Goal: Navigation & Orientation: Find specific page/section

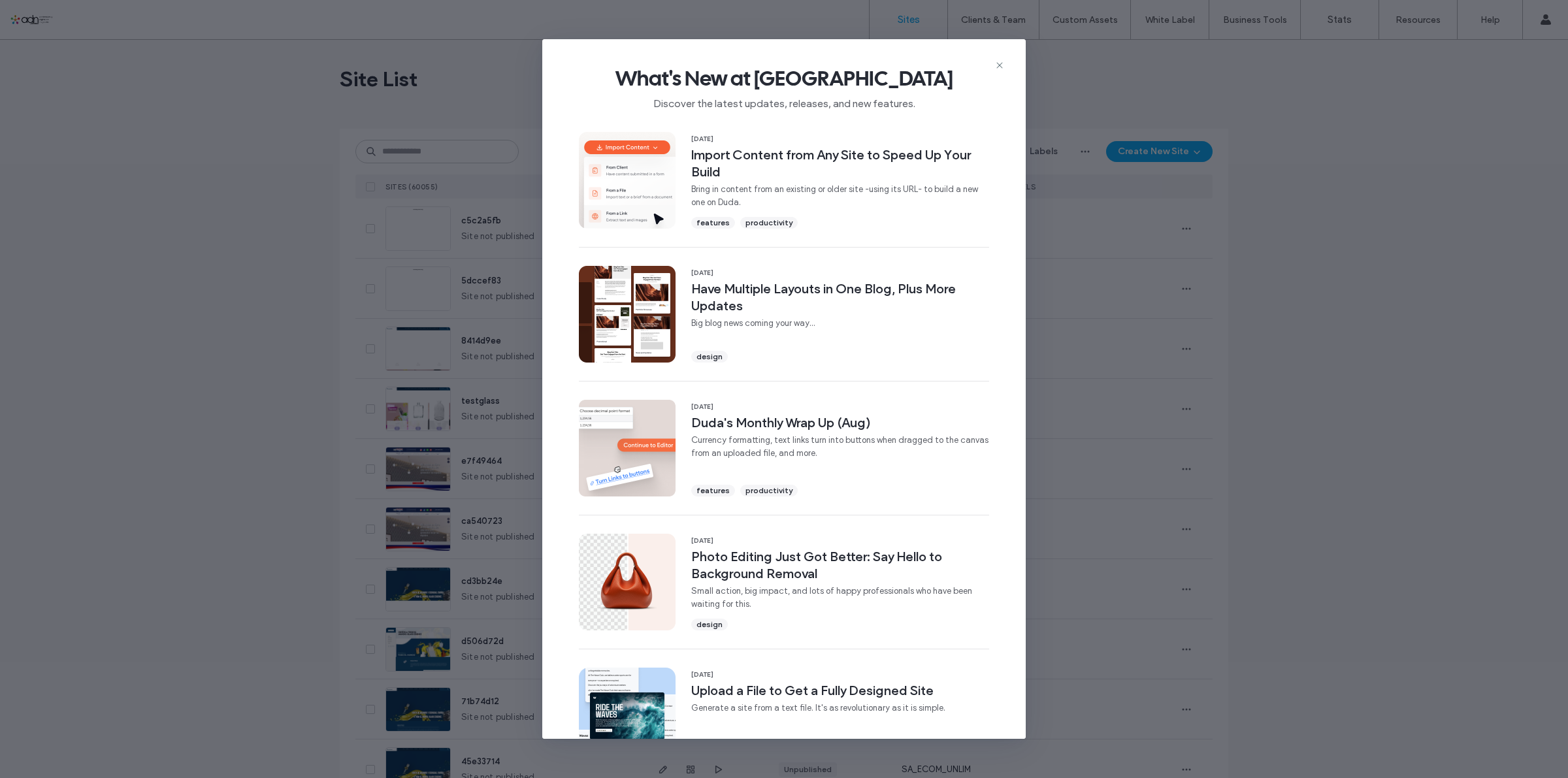
click at [1000, 66] on icon at bounding box center [999, 65] width 10 height 10
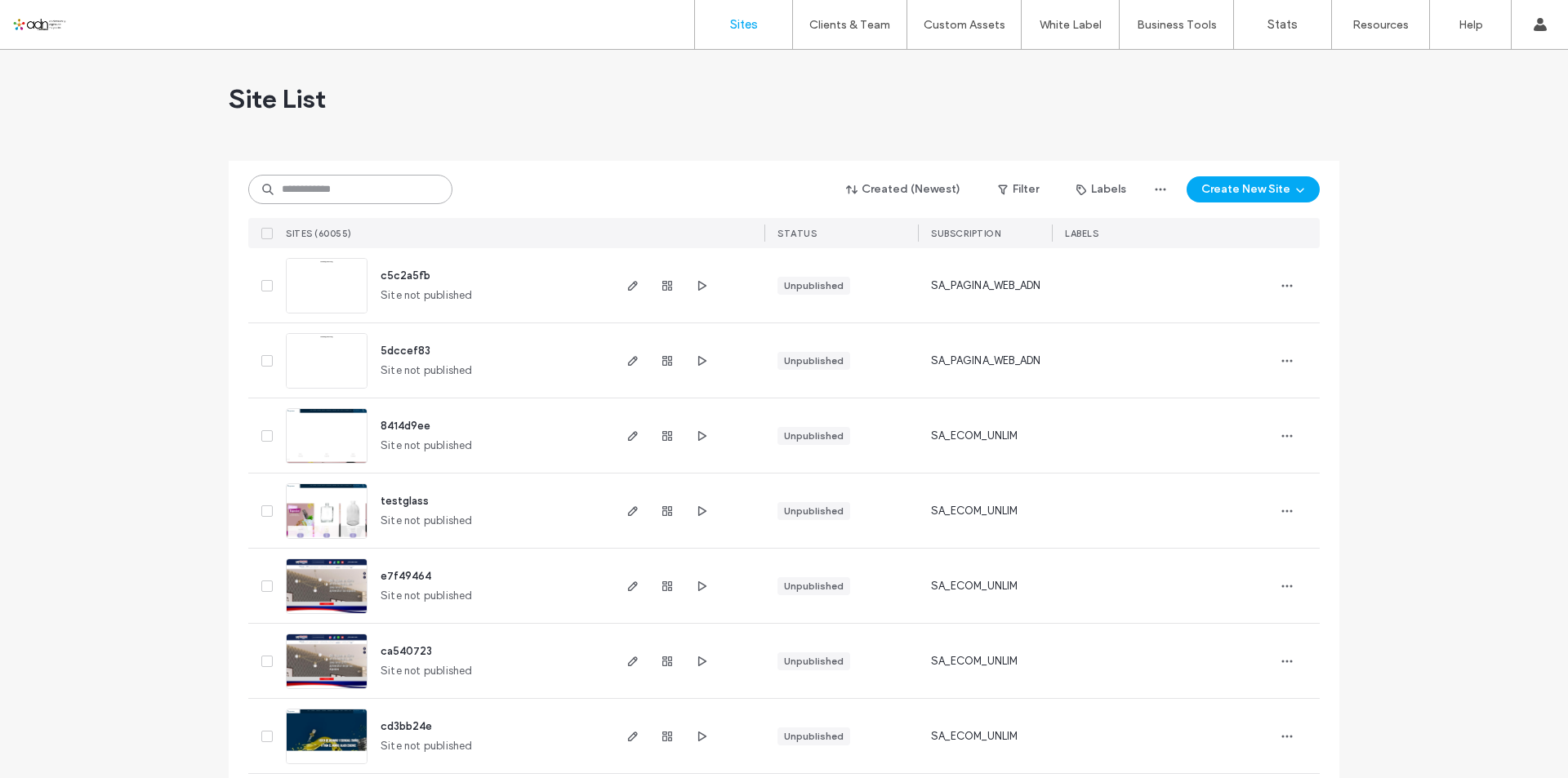
click at [385, 195] on input at bounding box center [350, 190] width 205 height 30
paste input "**********"
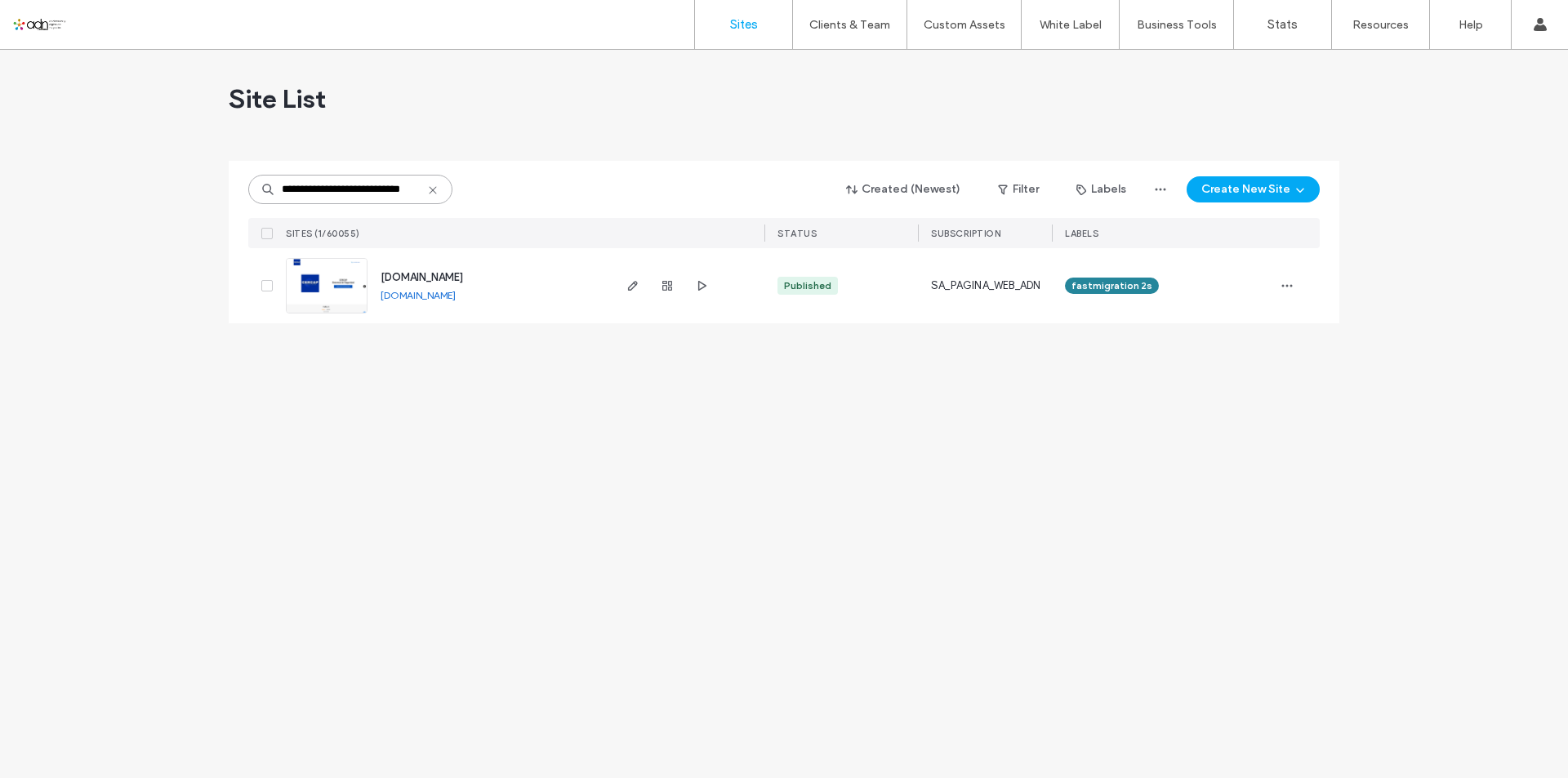
type input "**********"
click at [336, 278] on img at bounding box center [326, 314] width 80 height 111
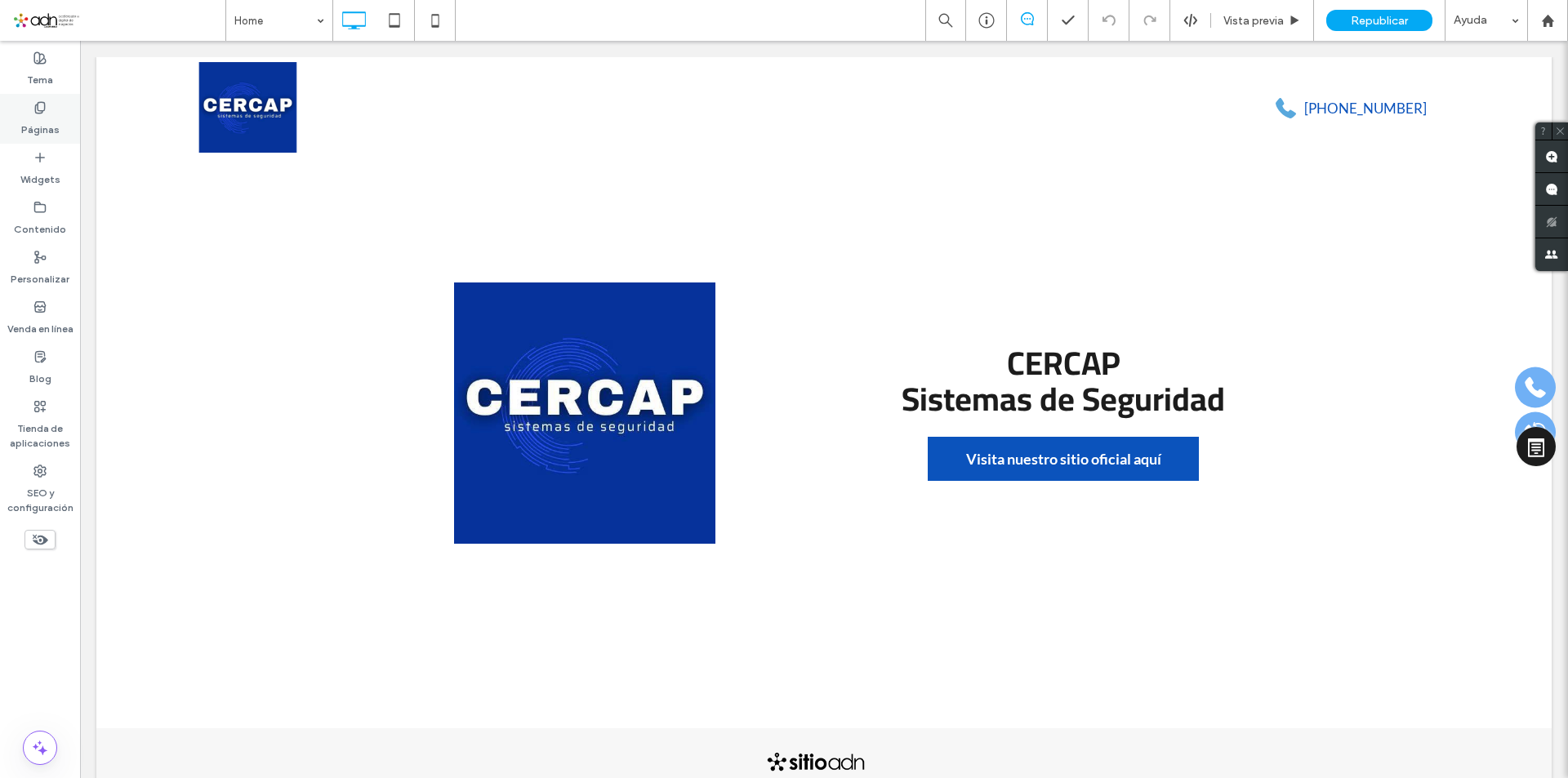
click at [53, 127] on label "Páginas" at bounding box center [40, 126] width 39 height 23
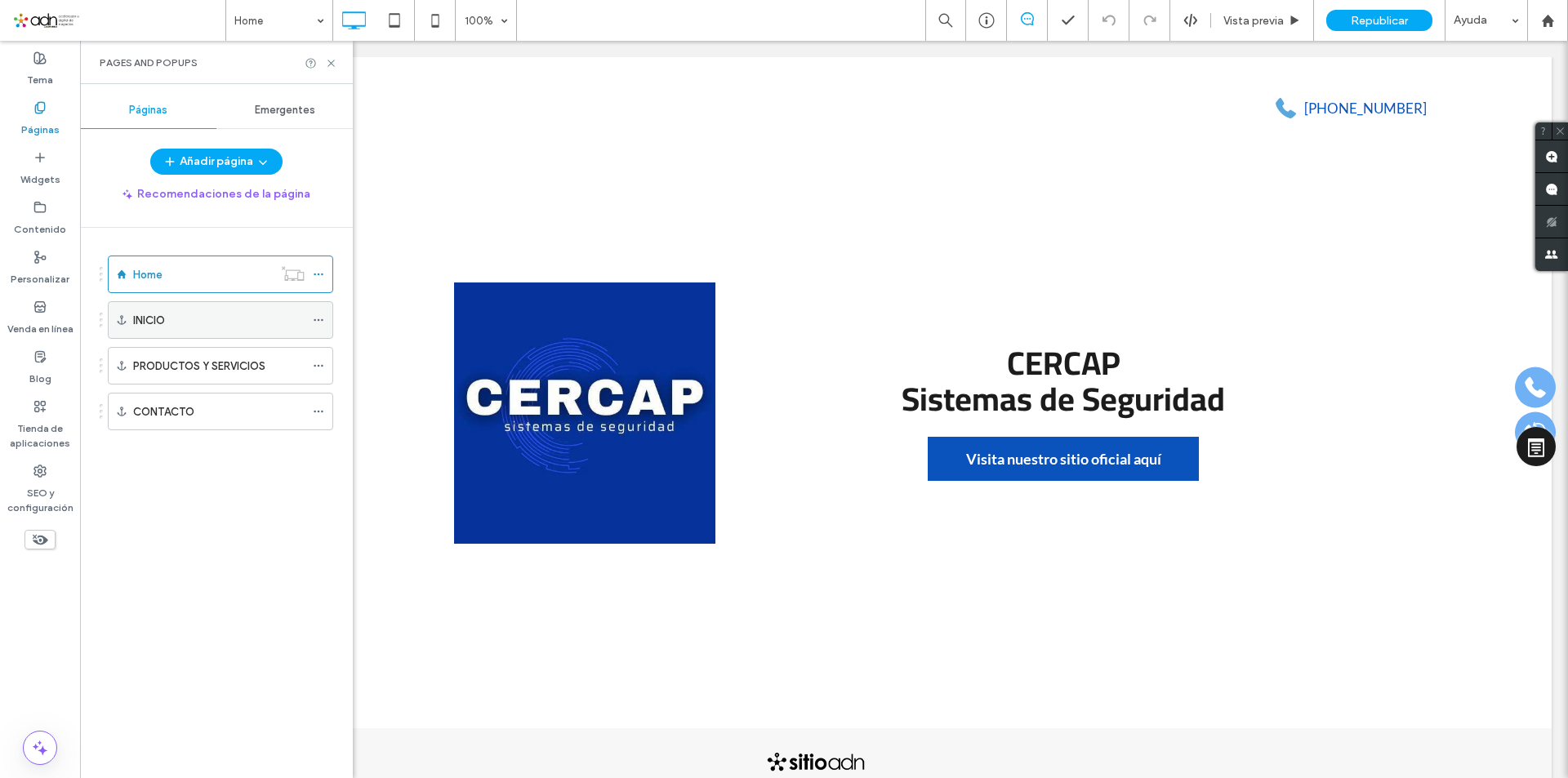
click at [203, 312] on div "INICIO" at bounding box center [219, 320] width 172 height 17
click at [232, 374] on label "PRODUCTOS Y SERVICIOS" at bounding box center [200, 366] width 132 height 29
click at [192, 370] on label "PRODUCTOS Y SERVICIOS" at bounding box center [200, 366] width 132 height 29
click at [250, 412] on div "CONTACTO" at bounding box center [219, 411] width 172 height 17
click at [35, 468] on icon at bounding box center [40, 471] width 13 height 13
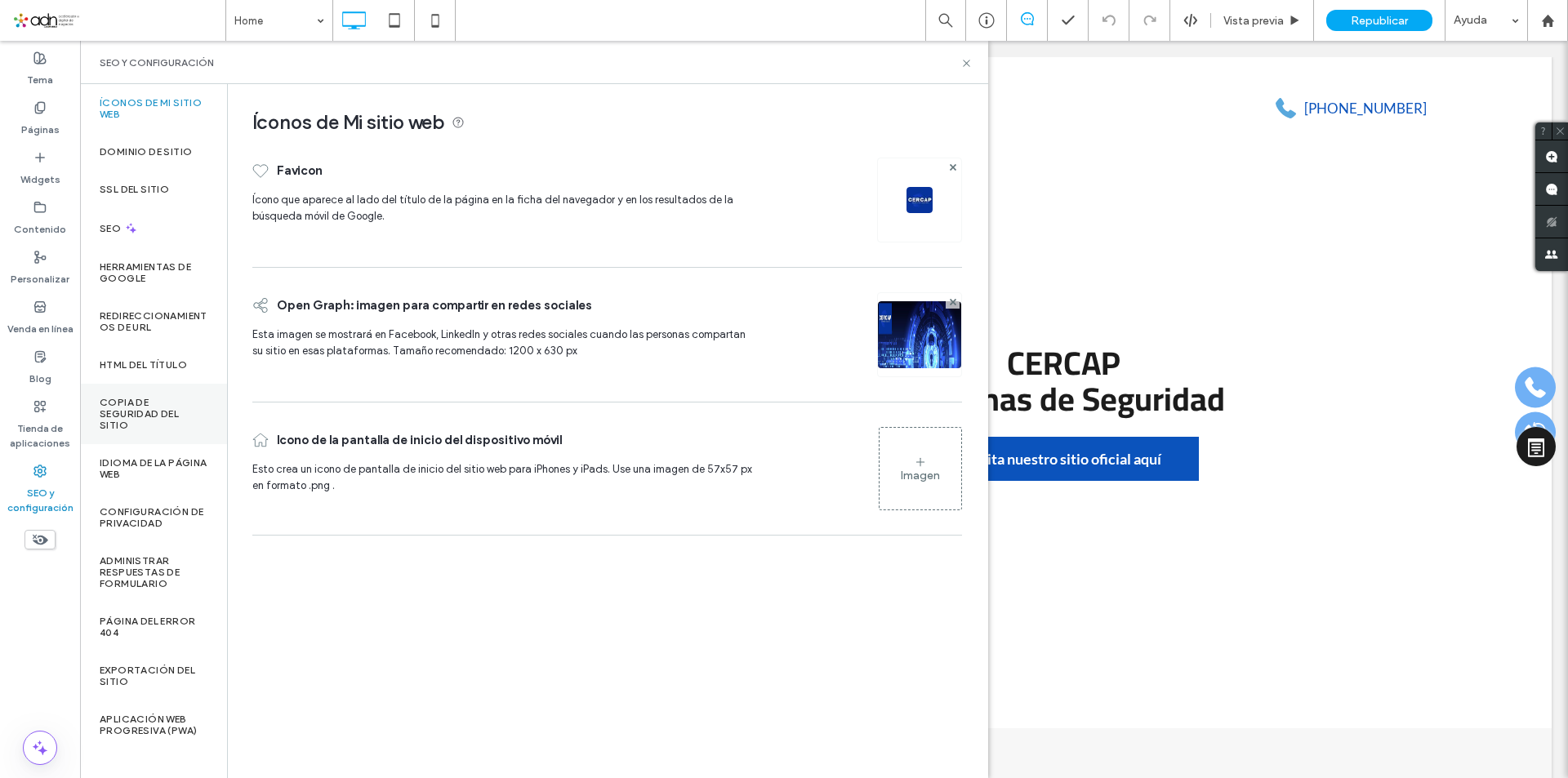
click at [153, 436] on div "Copia de seguridad del sitio" at bounding box center [153, 413] width 147 height 60
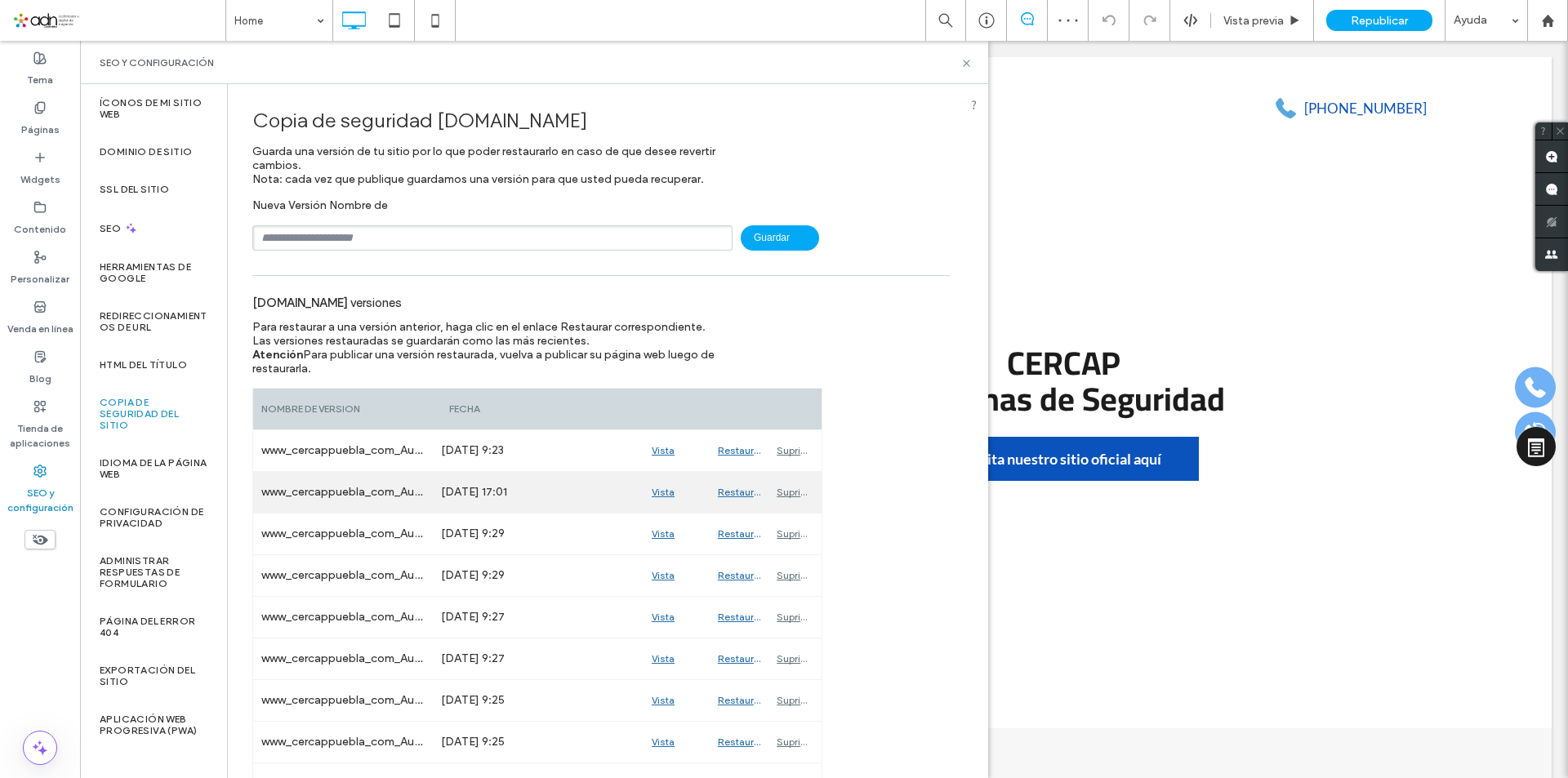
click at [660, 489] on div "Vista previa" at bounding box center [676, 492] width 66 height 41
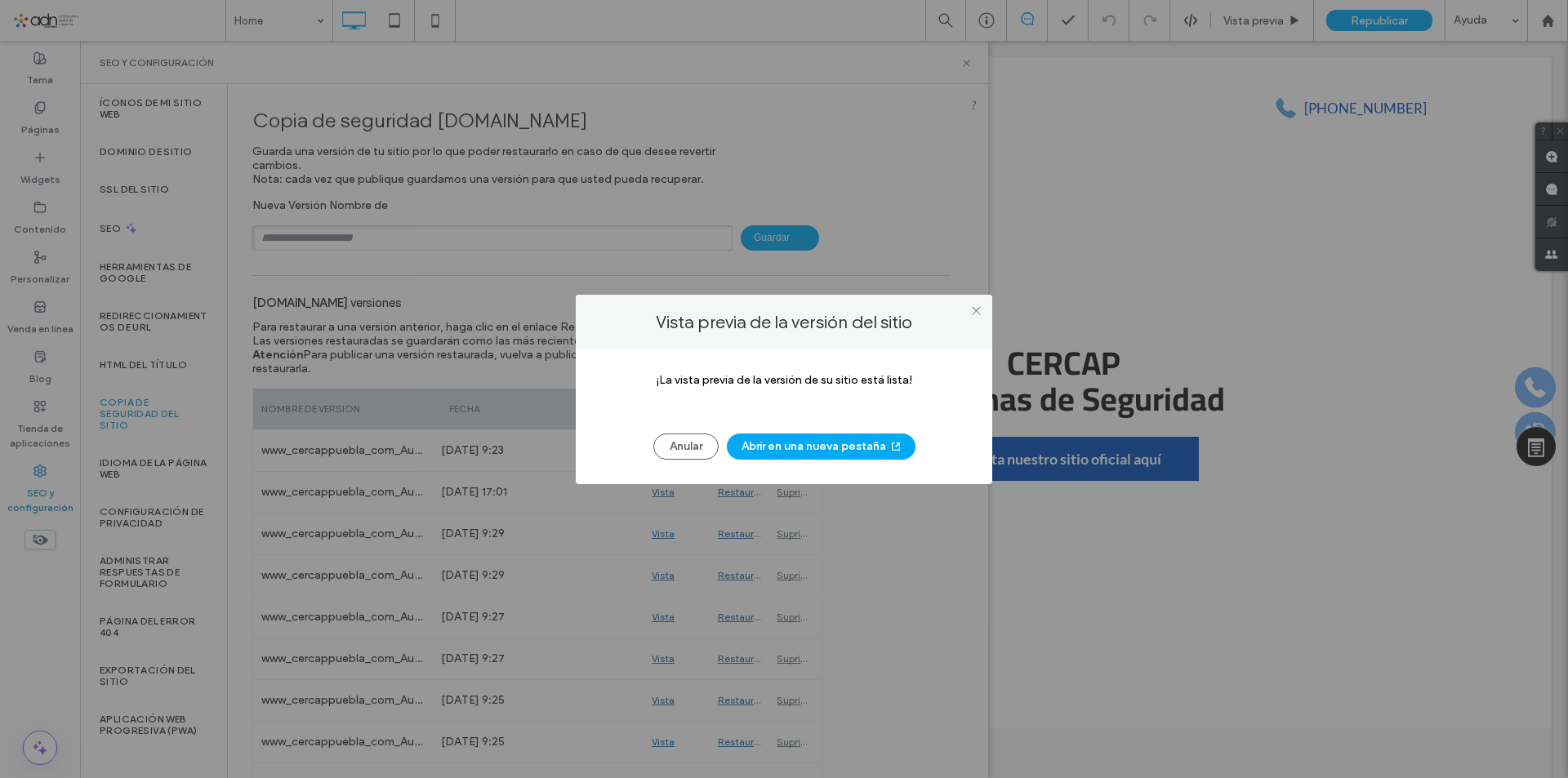
click at [792, 464] on div "¡La vista previa de la versión de su sitio está lista! Anular Abrir en una nuev…" at bounding box center [784, 417] width 416 height 134
click at [807, 440] on button "Abrir en una nueva pestaña" at bounding box center [821, 447] width 189 height 26
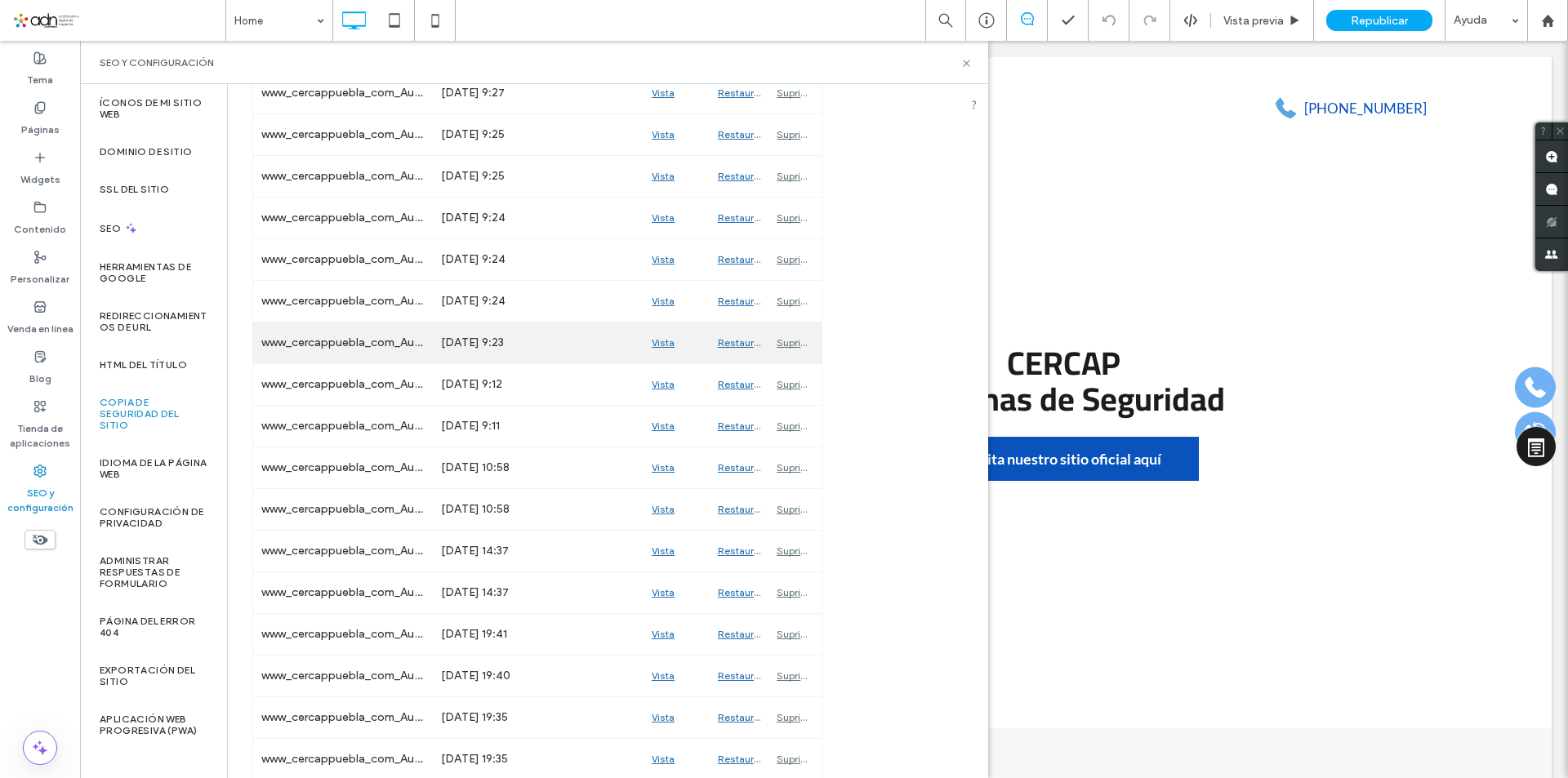
scroll to position [571, 0]
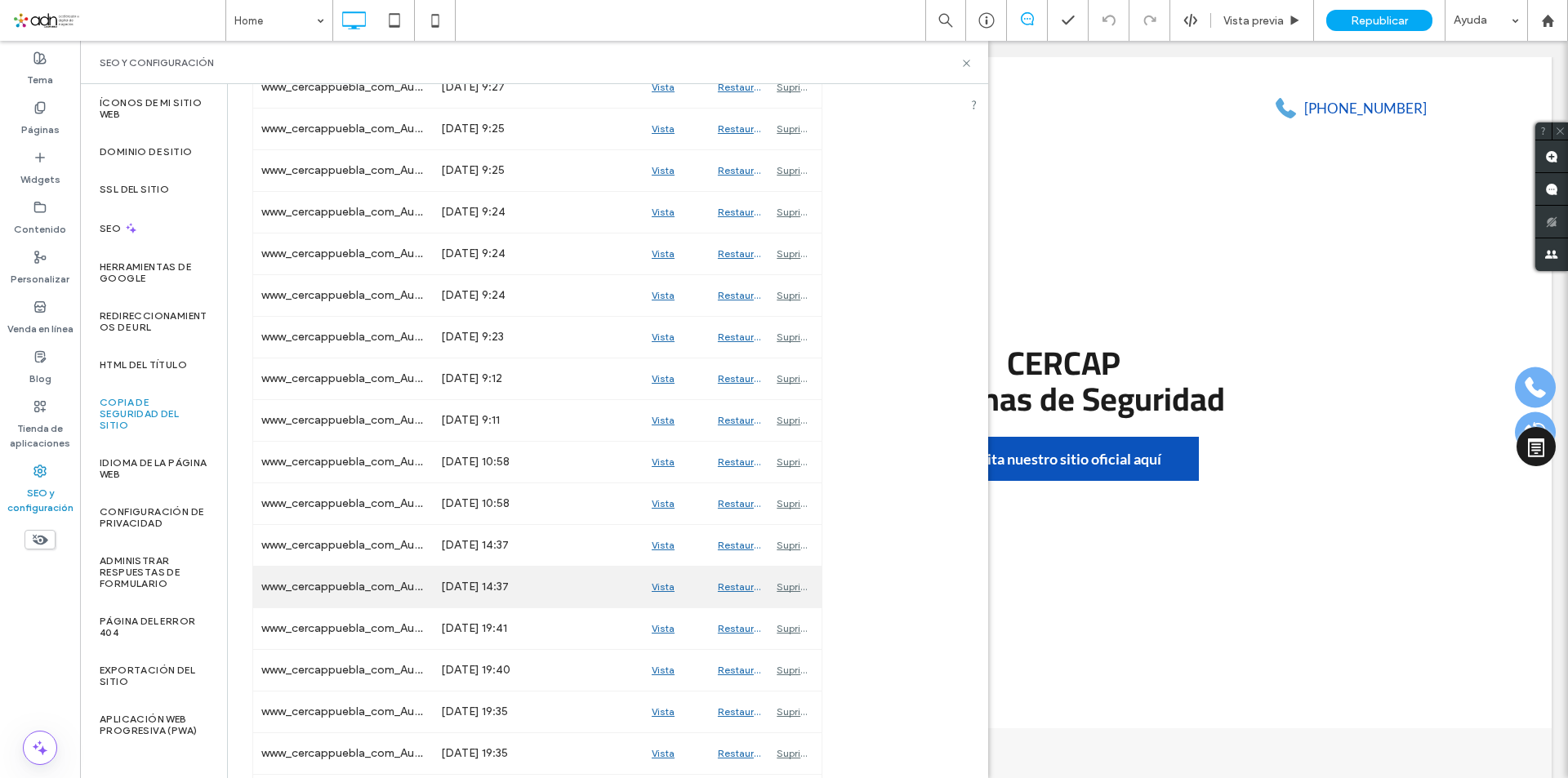
click at [669, 587] on div "Vista previa" at bounding box center [676, 586] width 66 height 41
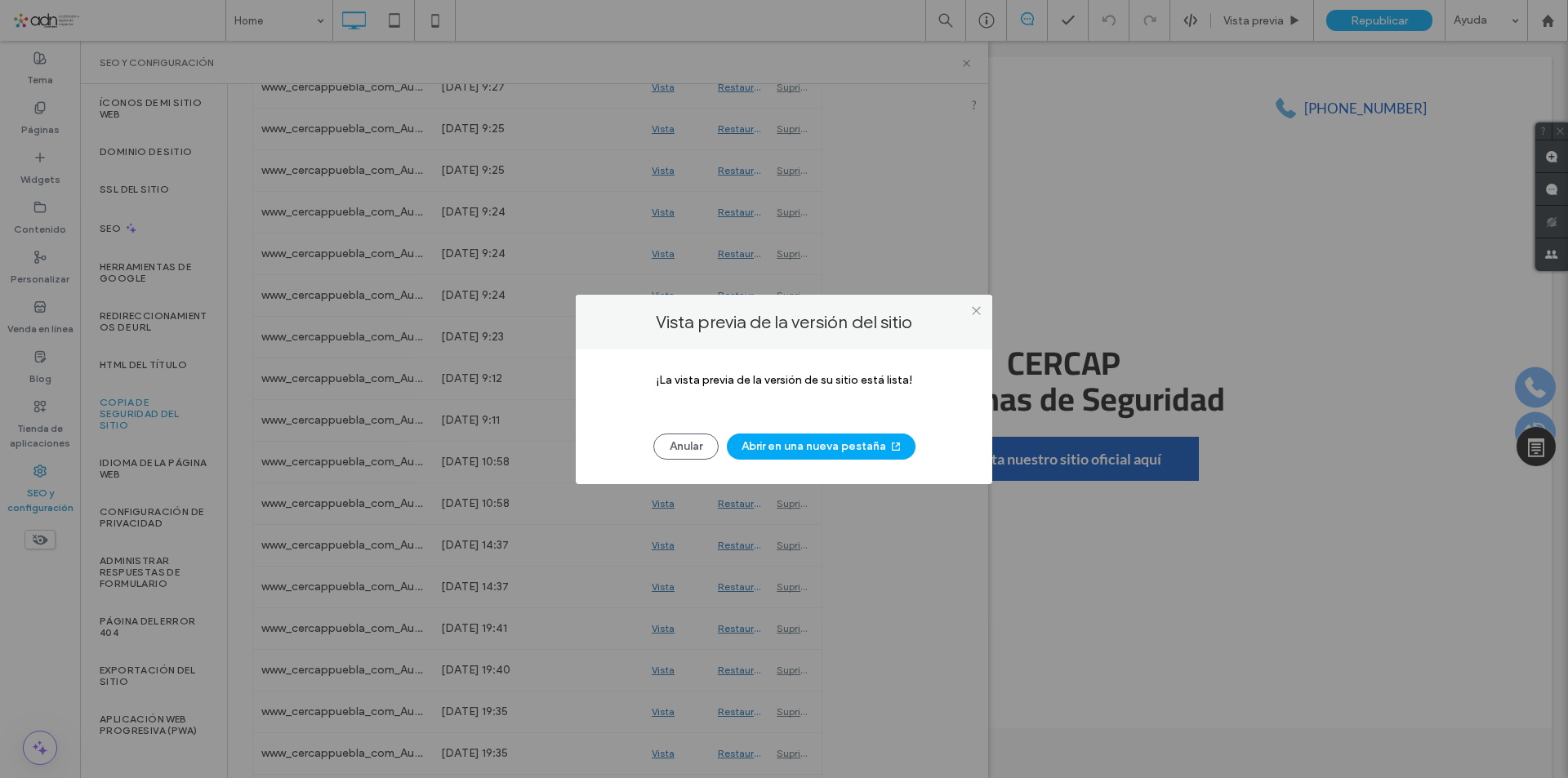
click at [821, 449] on button "Abrir en una nueva pestaña" at bounding box center [821, 447] width 189 height 26
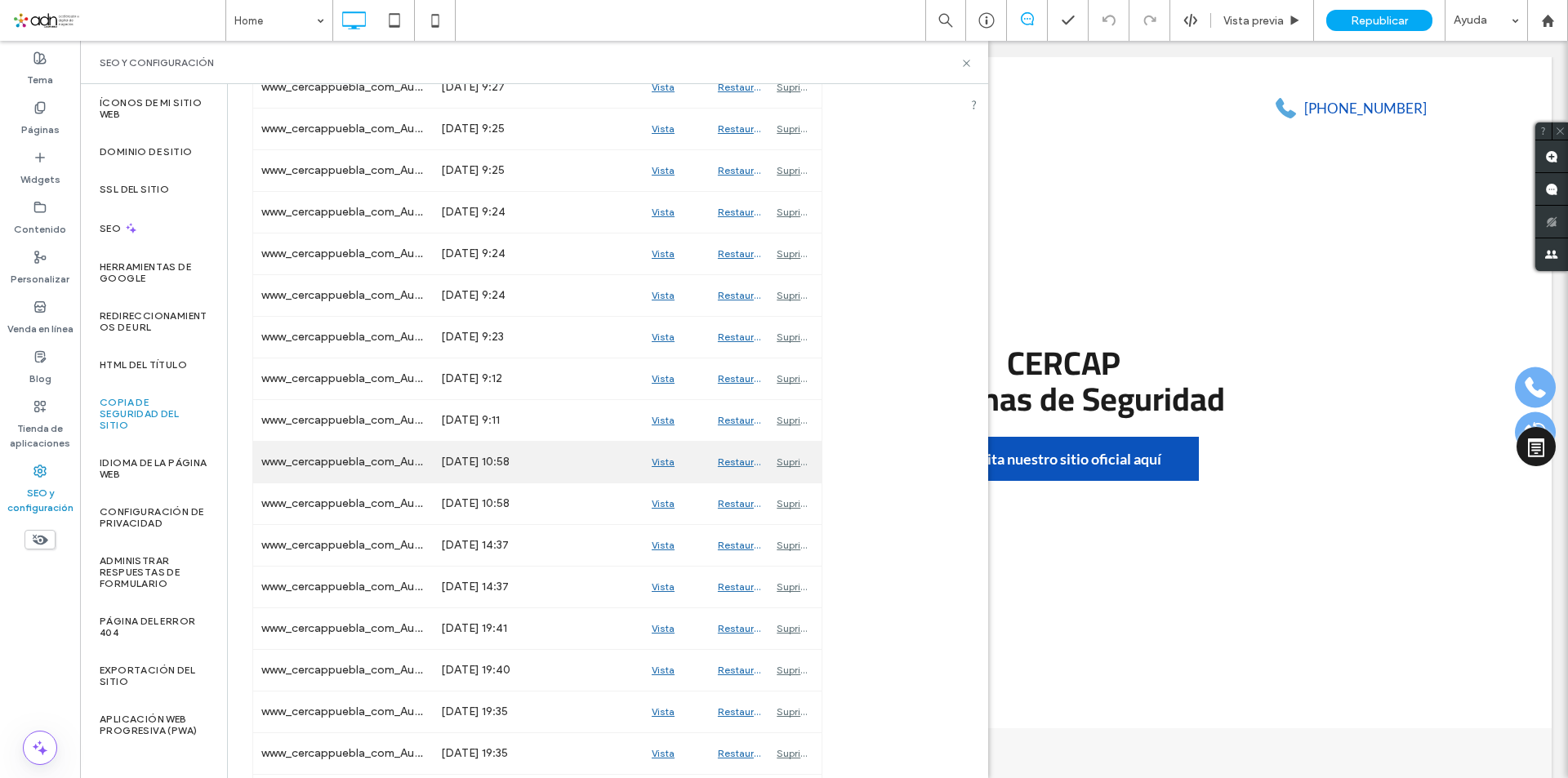
click at [660, 466] on div "Vista previa" at bounding box center [676, 462] width 66 height 41
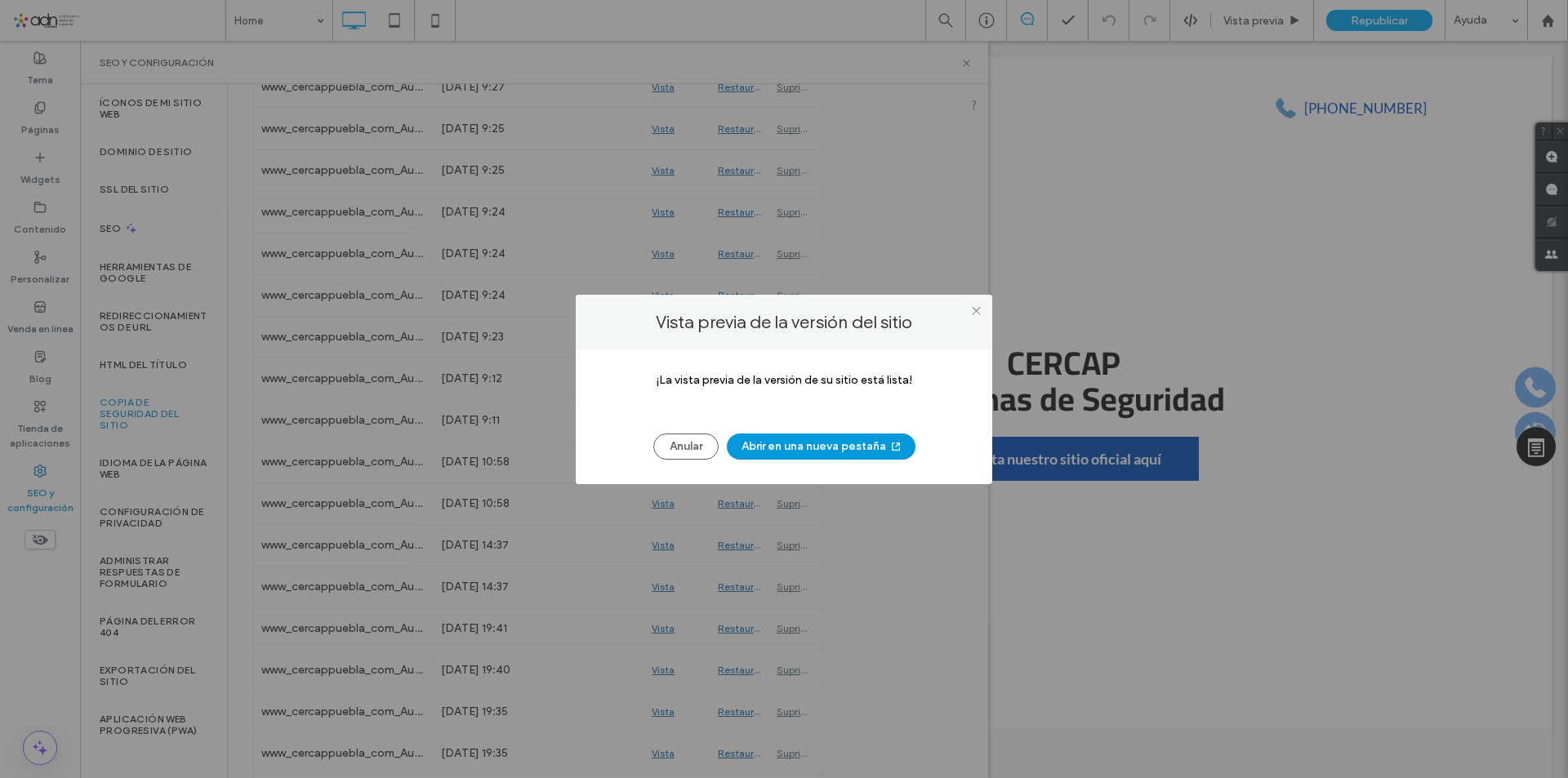
click at [824, 444] on button "Abrir en una nueva pestaña" at bounding box center [821, 447] width 189 height 26
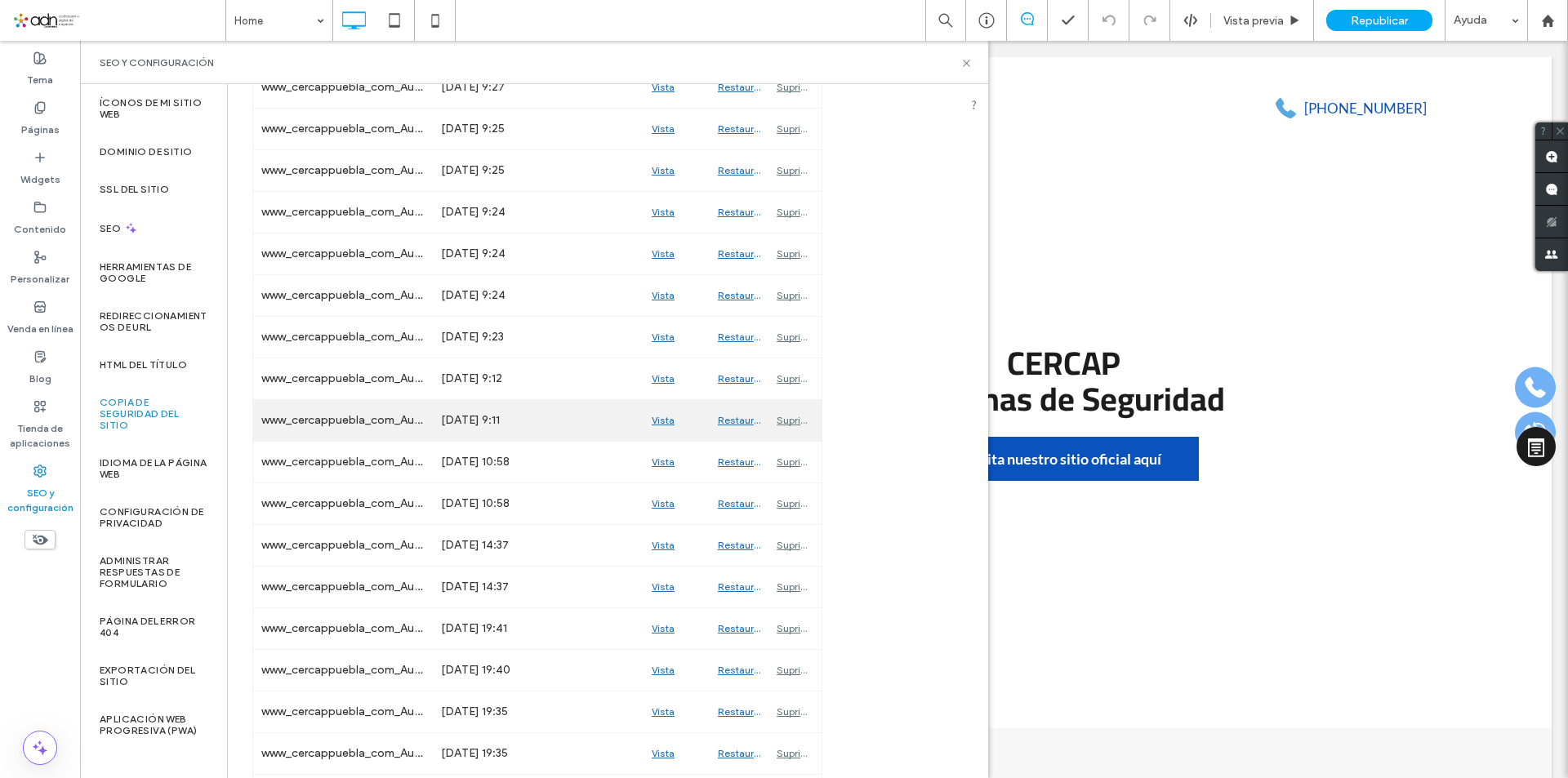
click at [654, 421] on div "Vista previa" at bounding box center [676, 420] width 66 height 41
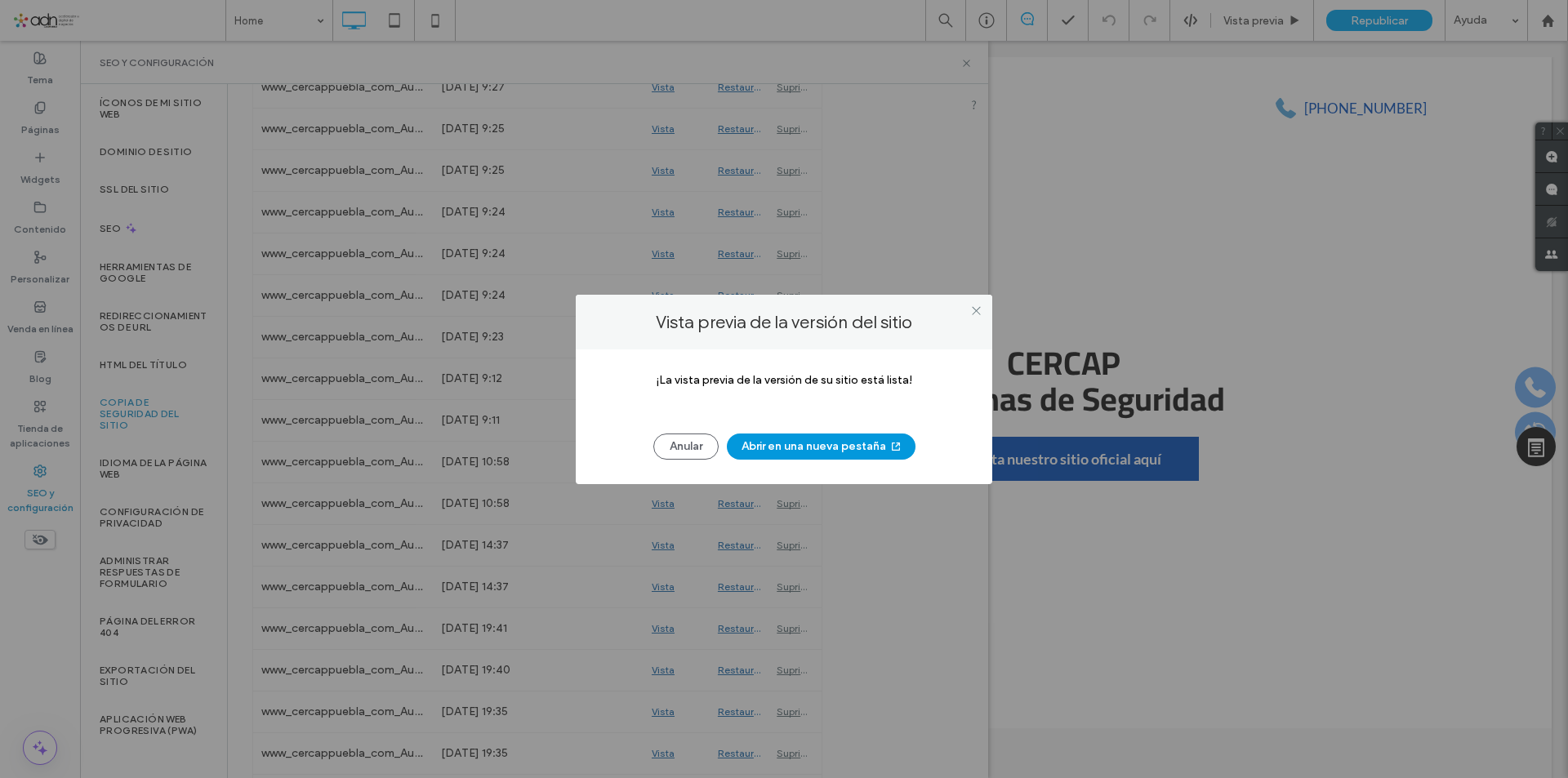
click at [774, 449] on button "Abrir en una nueva pestaña" at bounding box center [821, 447] width 189 height 26
